Goal: Task Accomplishment & Management: Manage account settings

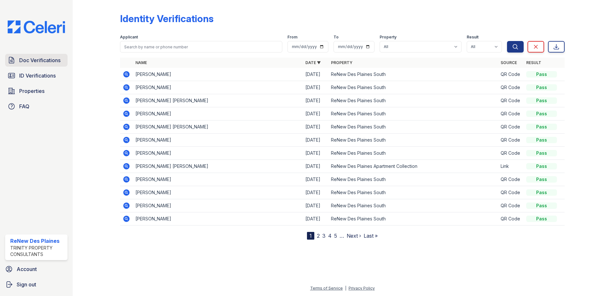
click at [44, 63] on span "Doc Verifications" at bounding box center [39, 60] width 41 height 8
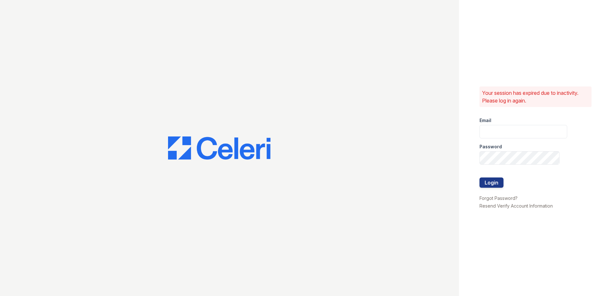
type input "[EMAIL_ADDRESS][DOMAIN_NAME]"
click at [493, 183] on button "Login" at bounding box center [492, 182] width 24 height 10
